Goal: Task Accomplishment & Management: Complete application form

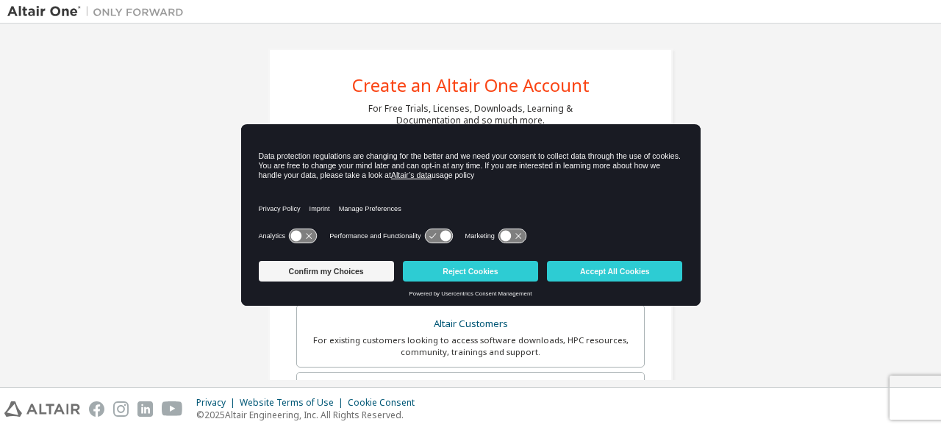
click at [187, 249] on div "Create an Altair One Account For Free Trials, Licenses, Downloads, Learning & D…" at bounding box center [470, 420] width 926 height 778
click at [593, 277] on button "Accept All Cookies" at bounding box center [614, 271] width 135 height 21
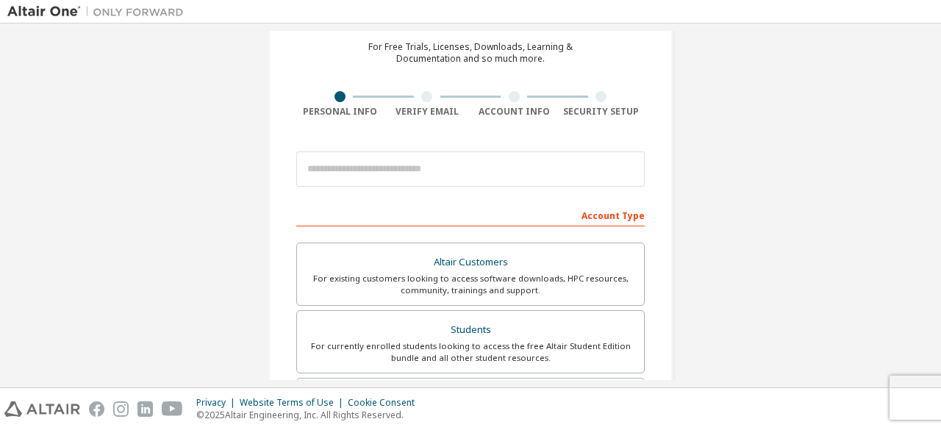
scroll to position [87, 0]
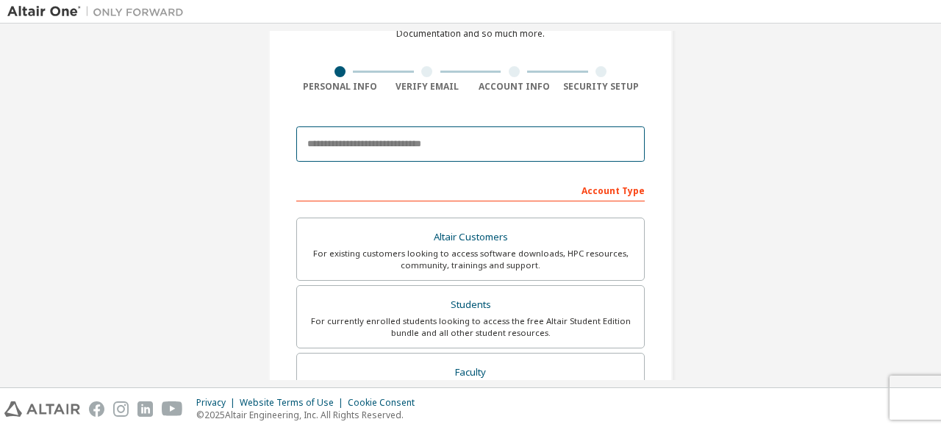
click at [521, 137] on input "email" at bounding box center [470, 143] width 348 height 35
type input "**********"
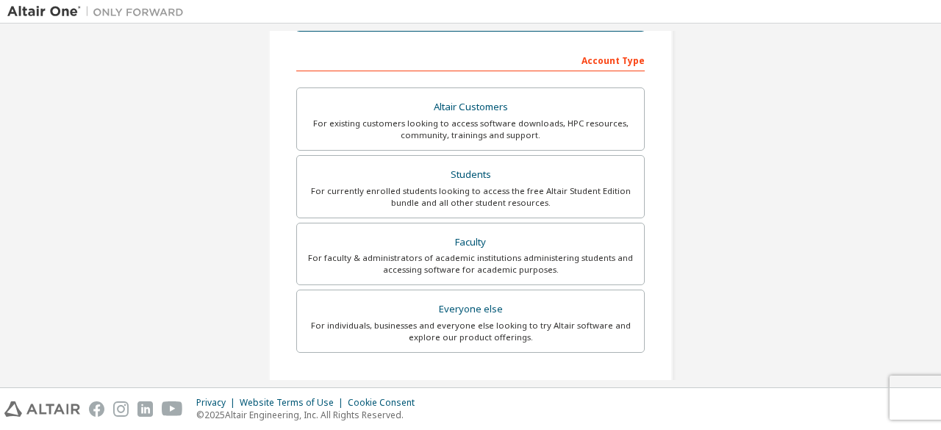
scroll to position [218, 0]
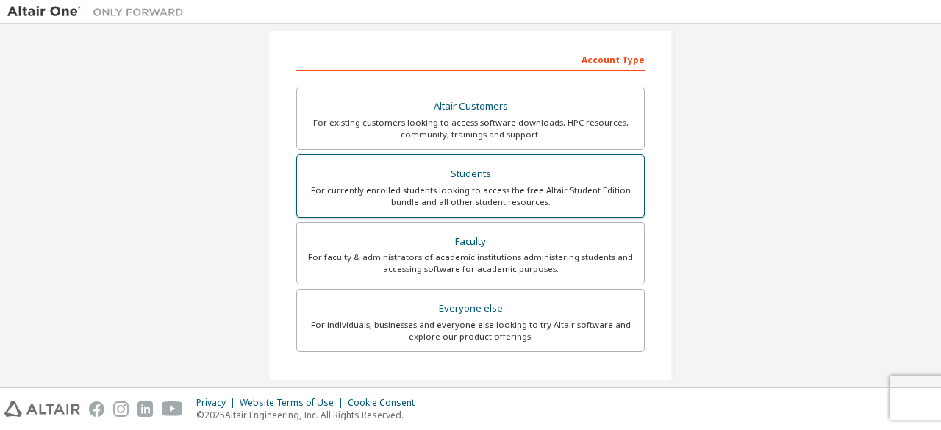
click at [482, 174] on div "Students" at bounding box center [470, 174] width 329 height 21
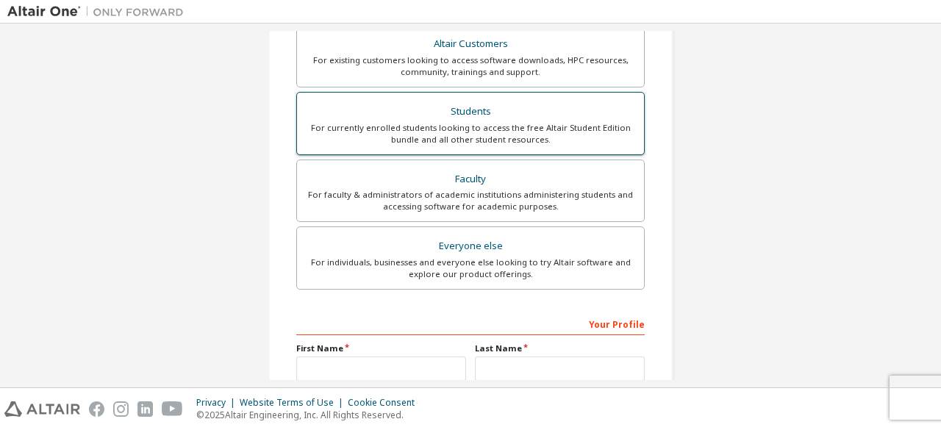
scroll to position [425, 0]
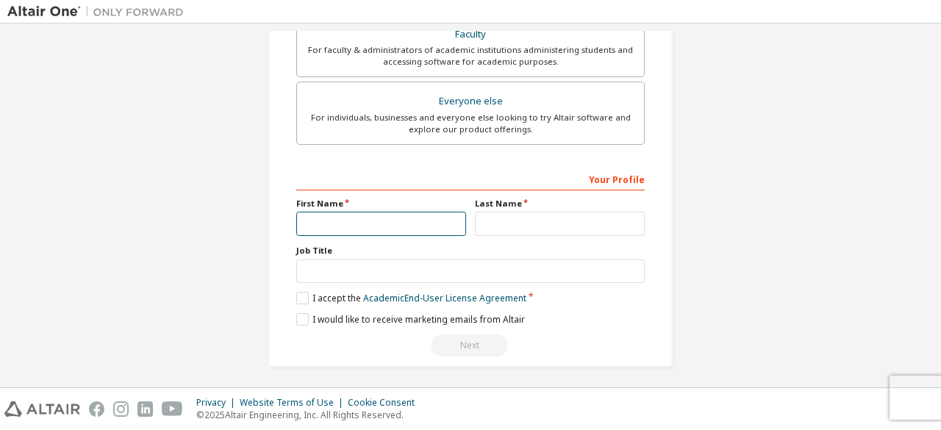
click at [409, 214] on input "text" at bounding box center [381, 224] width 170 height 24
type input "**********"
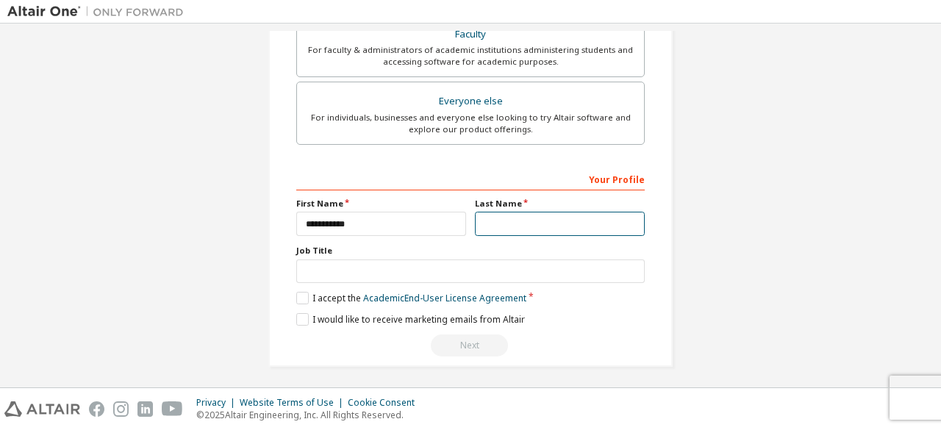
click at [528, 224] on input "text" at bounding box center [560, 224] width 170 height 24
type input "**********"
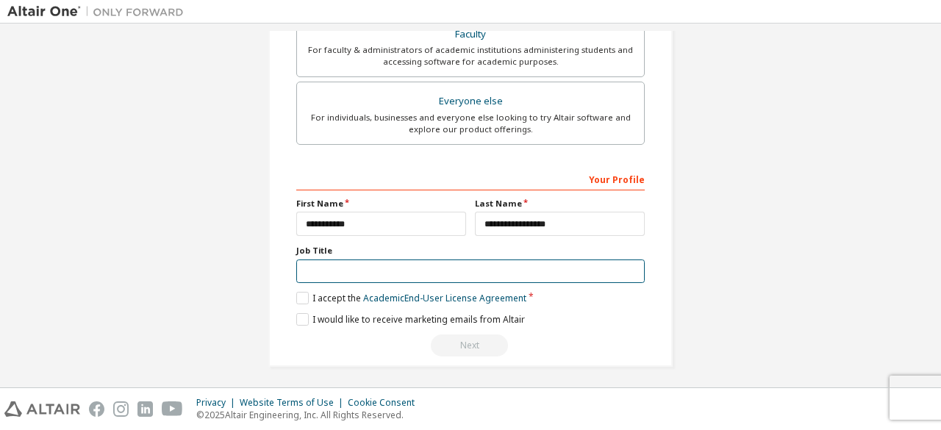
click at [488, 264] on input "text" at bounding box center [470, 271] width 348 height 24
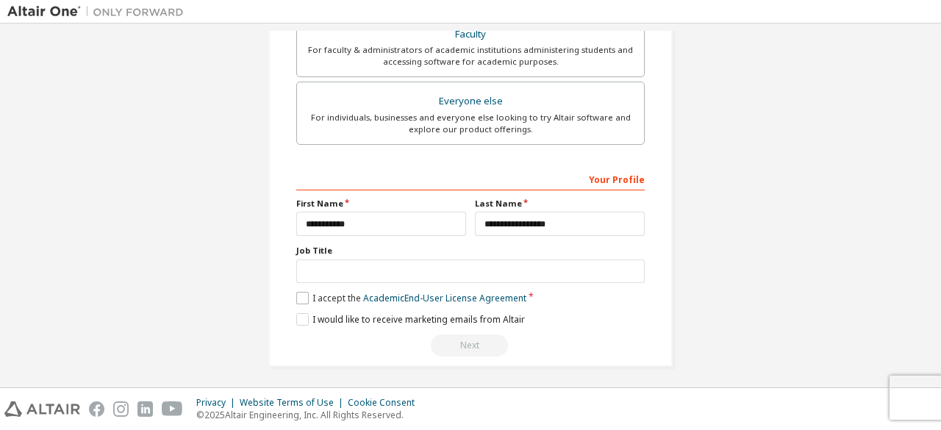
click at [297, 292] on div "**********" at bounding box center [470, 262] width 348 height 190
click at [297, 292] on label "I accept the Academic End-User License Agreement" at bounding box center [411, 298] width 230 height 12
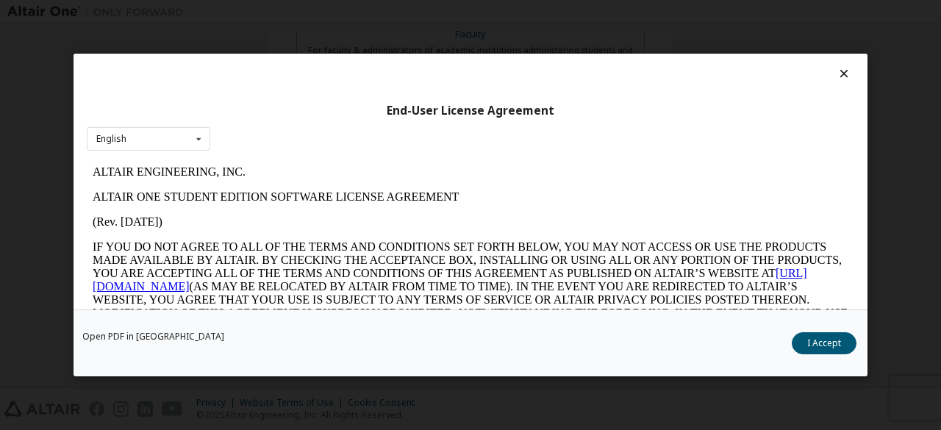
scroll to position [0, 0]
click at [839, 350] on button "I Accept" at bounding box center [823, 343] width 65 height 22
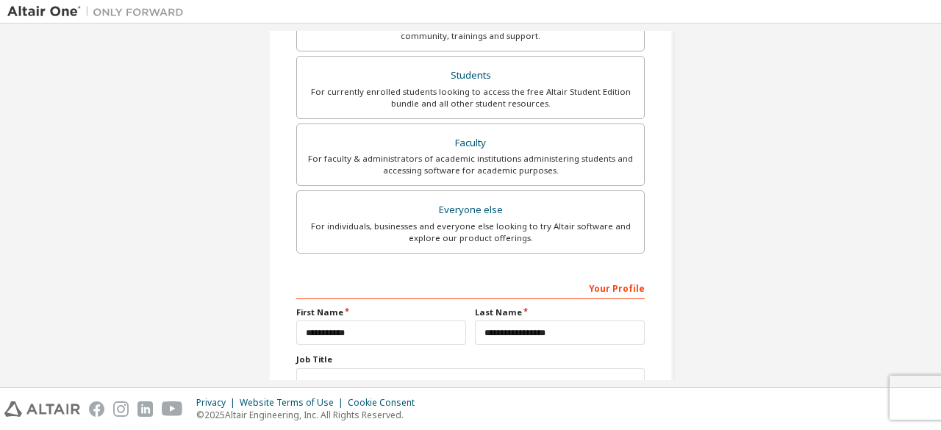
scroll to position [425, 0]
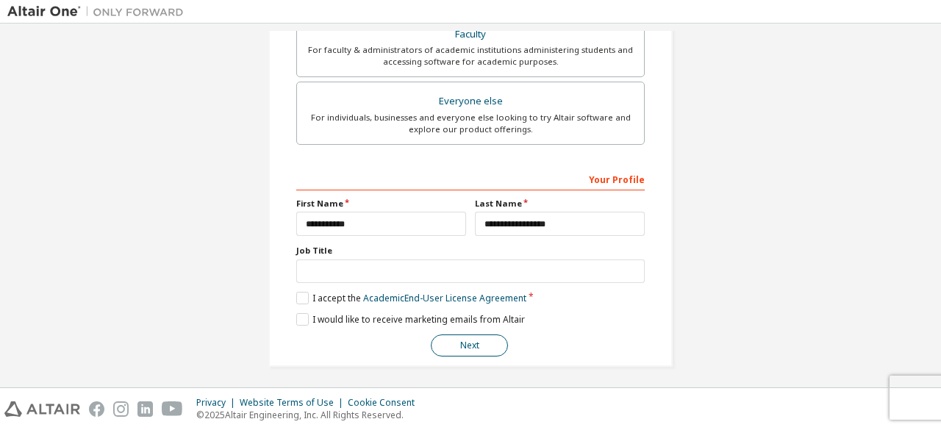
click at [473, 350] on button "Next" at bounding box center [469, 345] width 77 height 22
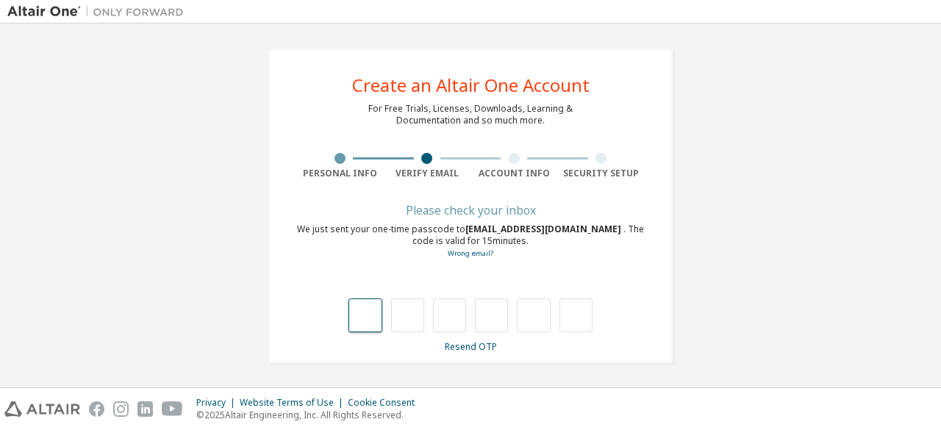
click at [367, 317] on input "text" at bounding box center [364, 315] width 33 height 34
type input "*"
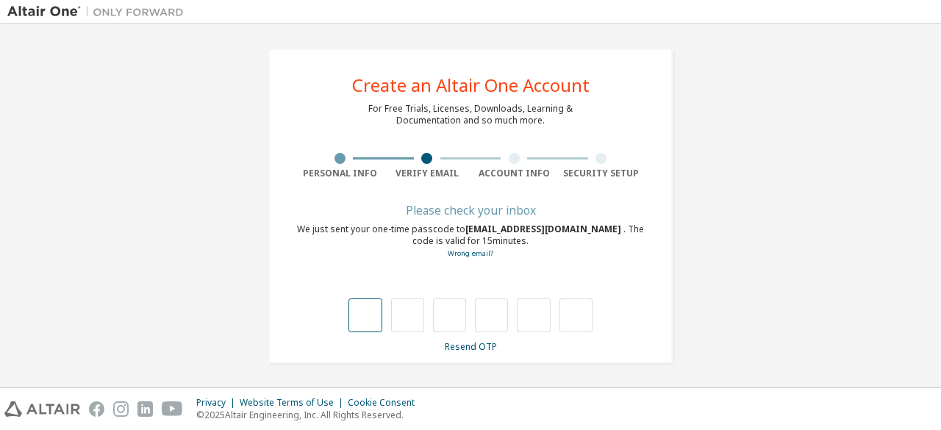
type input "*"
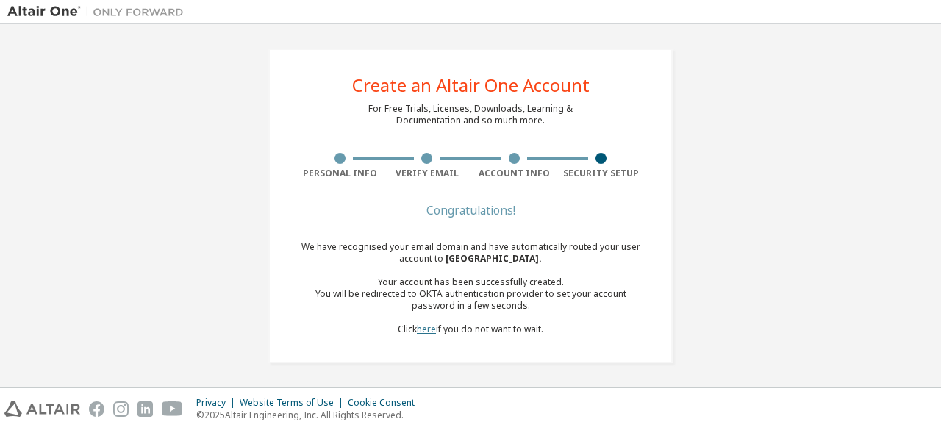
click at [420, 330] on link "here" at bounding box center [426, 329] width 19 height 12
